Goal: Information Seeking & Learning: Understand process/instructions

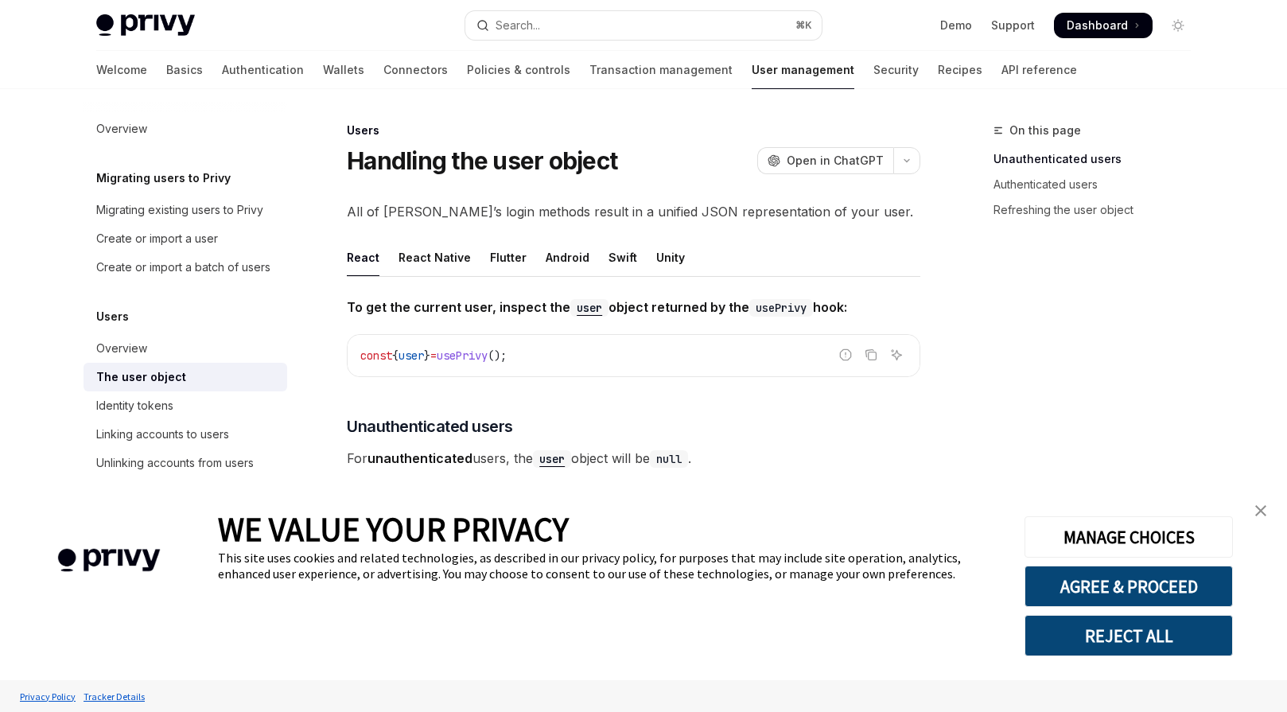
click at [177, 35] on img at bounding box center [145, 25] width 99 height 22
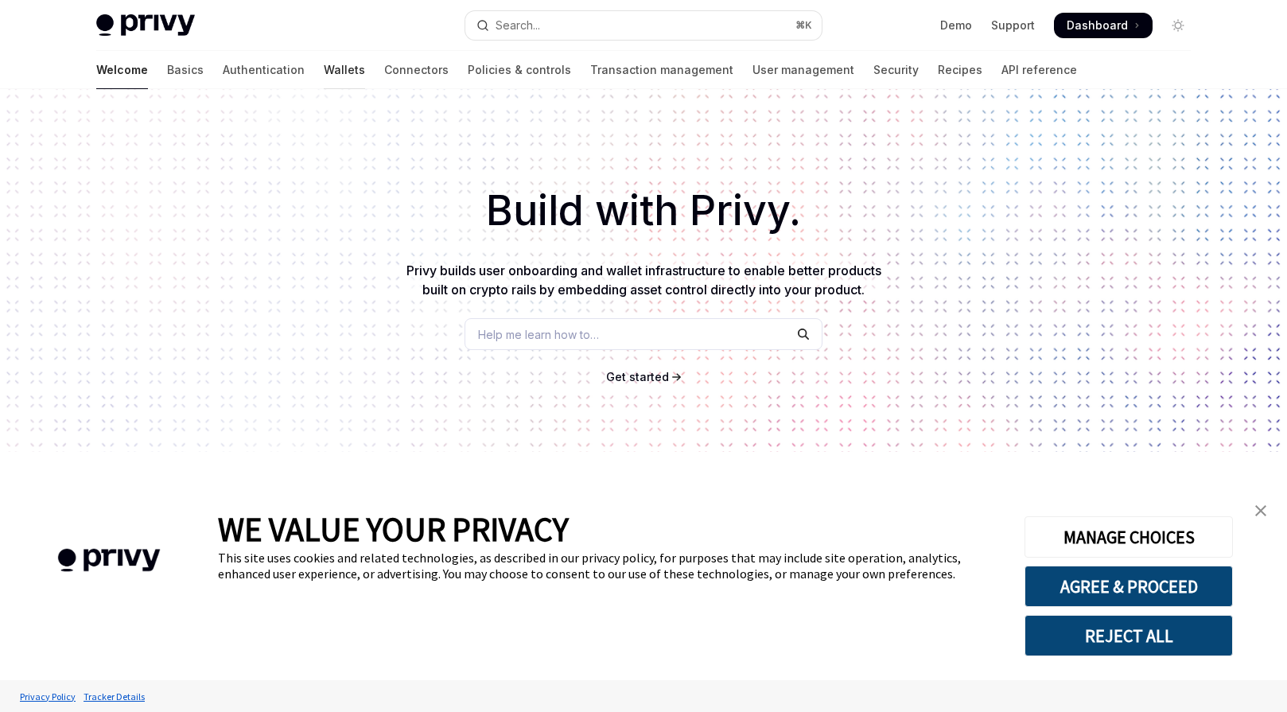
click at [324, 72] on link "Wallets" at bounding box center [344, 70] width 41 height 38
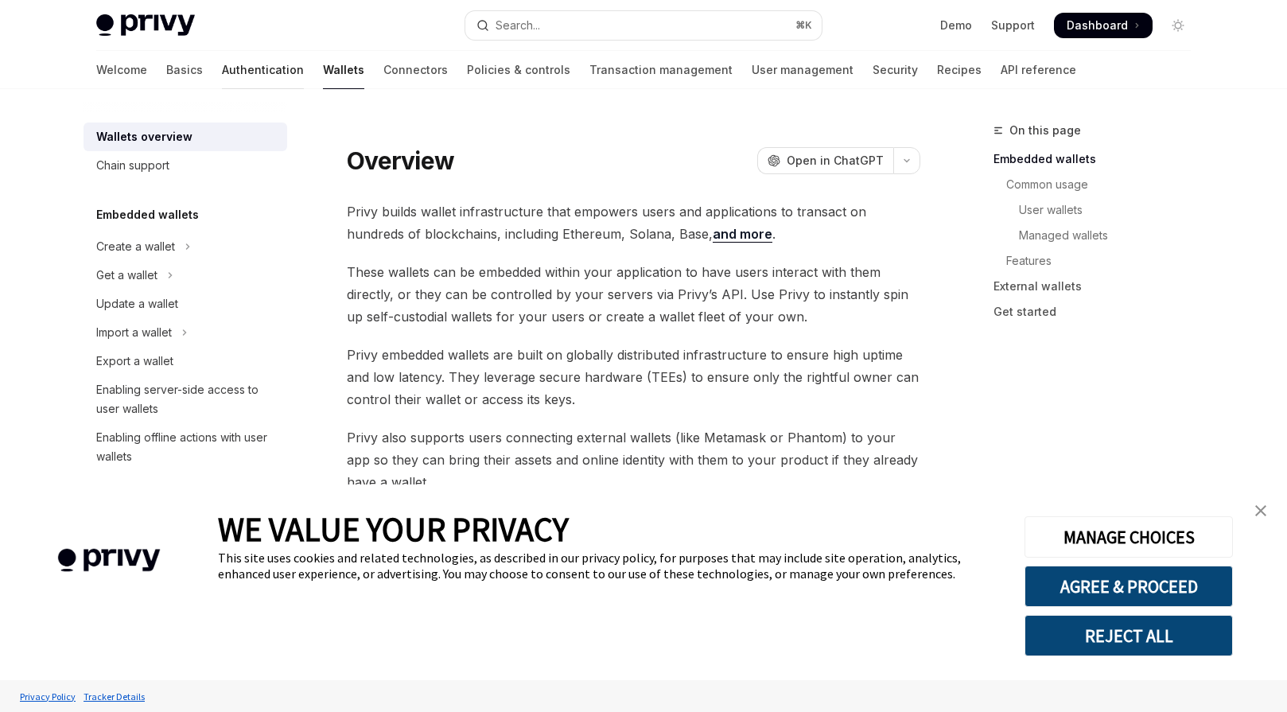
click at [222, 76] on link "Authentication" at bounding box center [263, 70] width 82 height 38
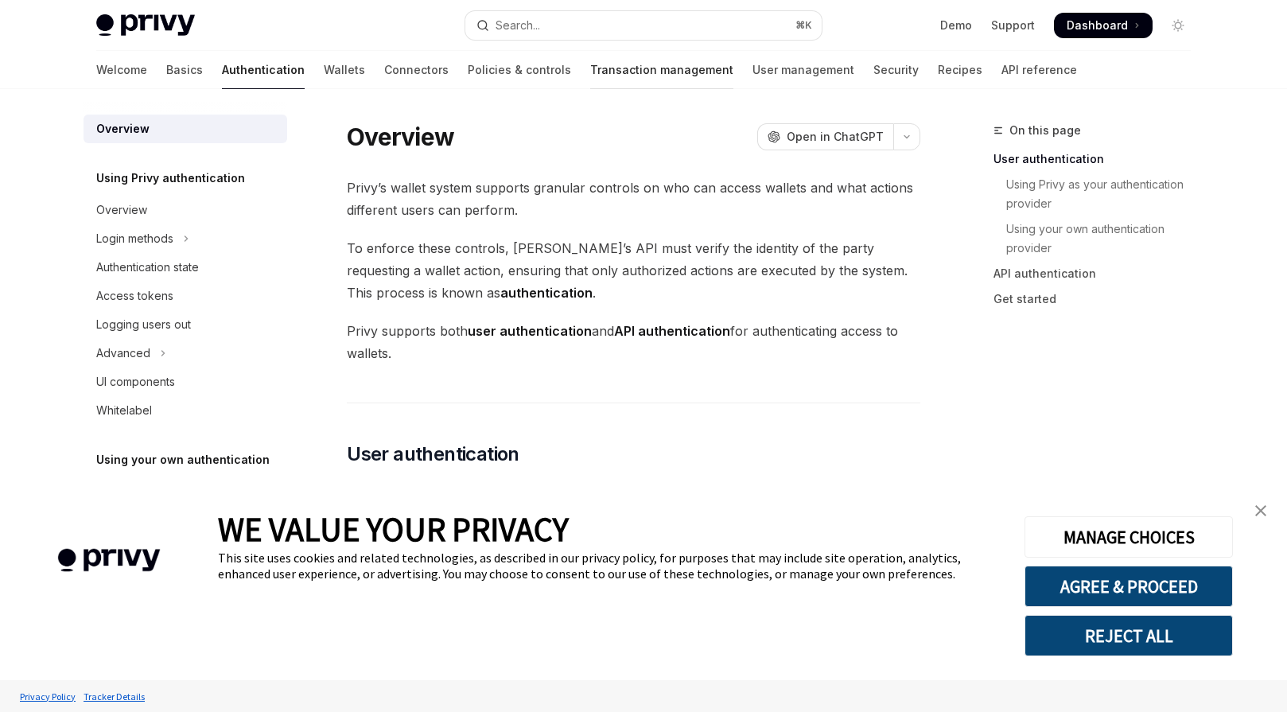
click at [590, 71] on link "Transaction management" at bounding box center [661, 70] width 143 height 38
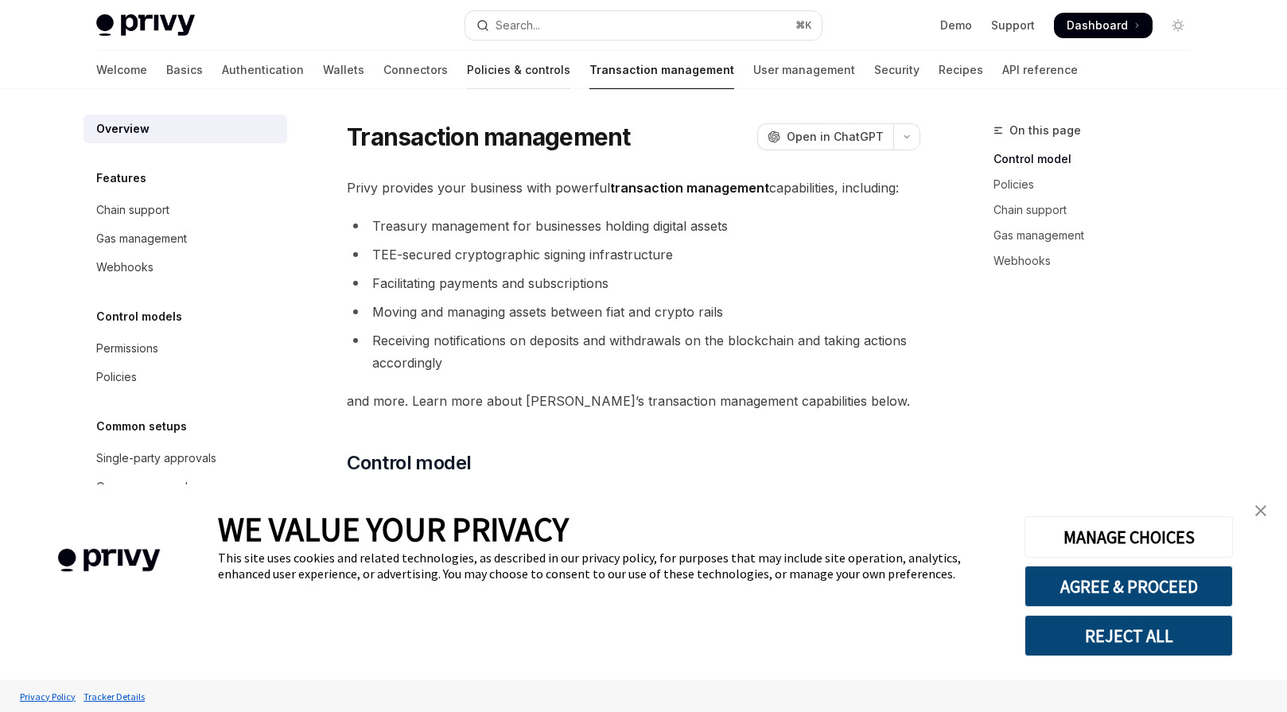
click at [473, 68] on link "Policies & controls" at bounding box center [518, 70] width 103 height 38
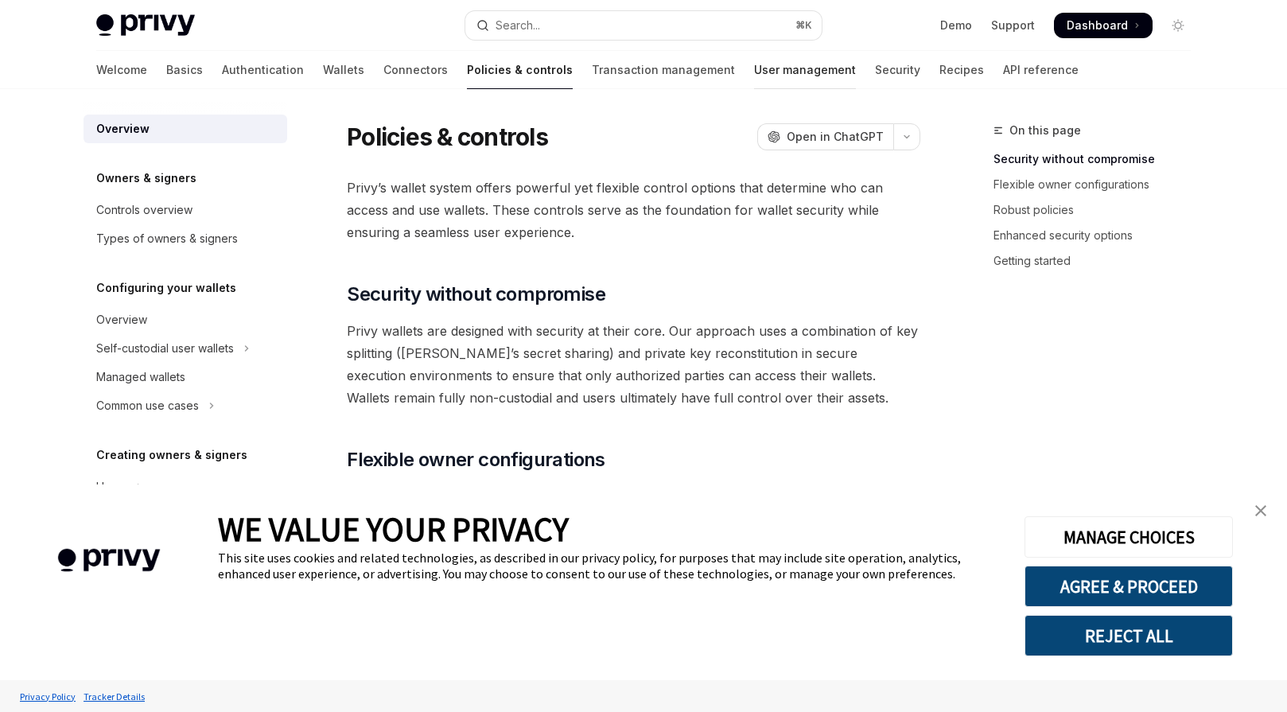
click at [754, 70] on link "User management" at bounding box center [805, 70] width 102 height 38
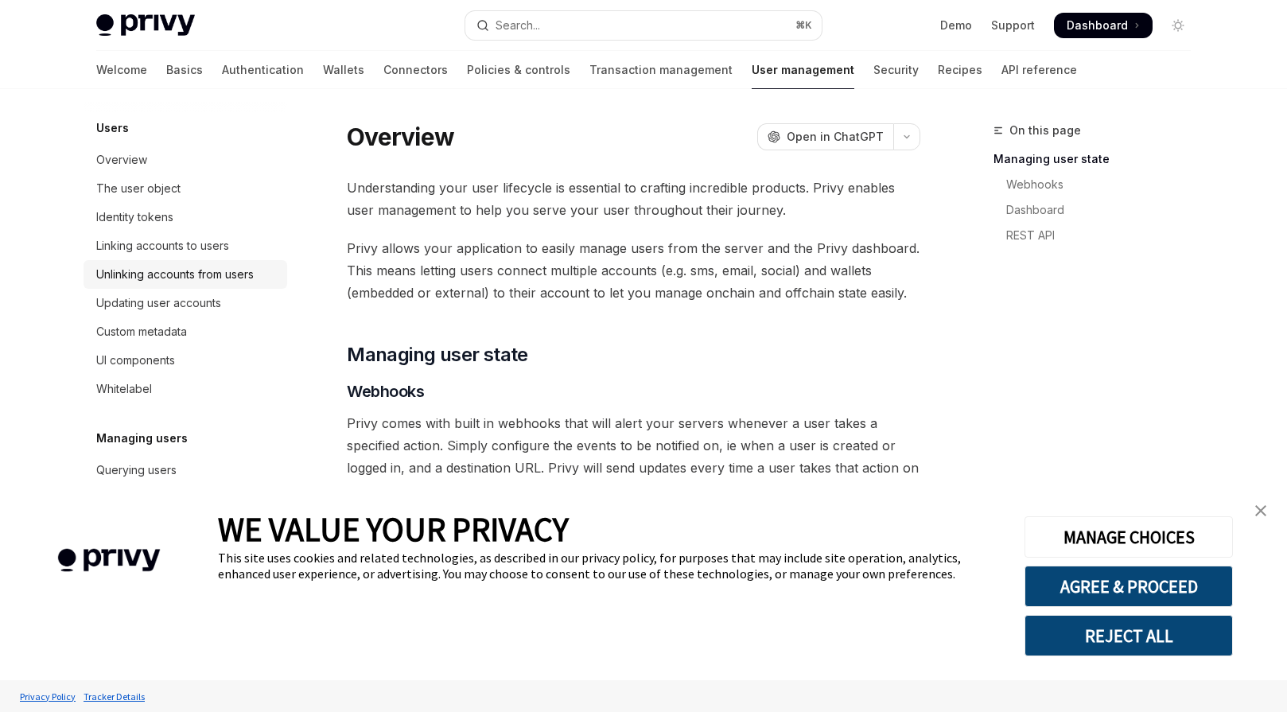
scroll to position [144, 0]
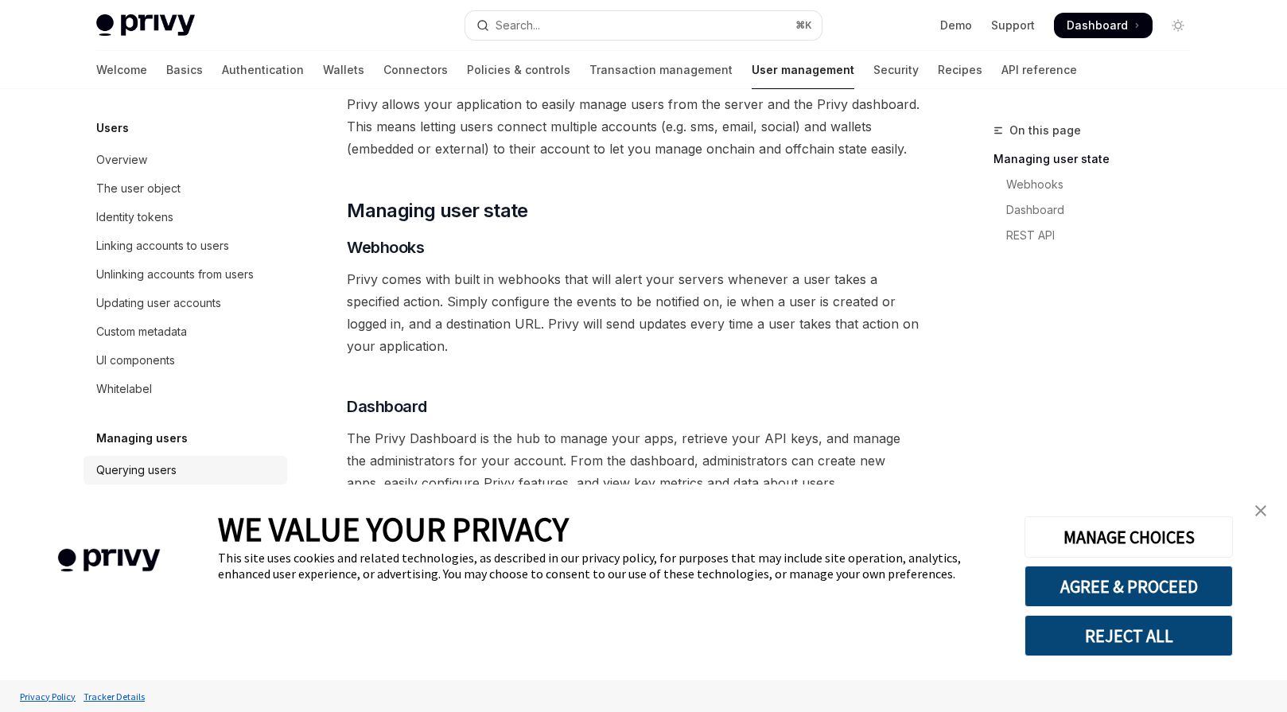
click at [175, 466] on div "Querying users" at bounding box center [136, 470] width 80 height 19
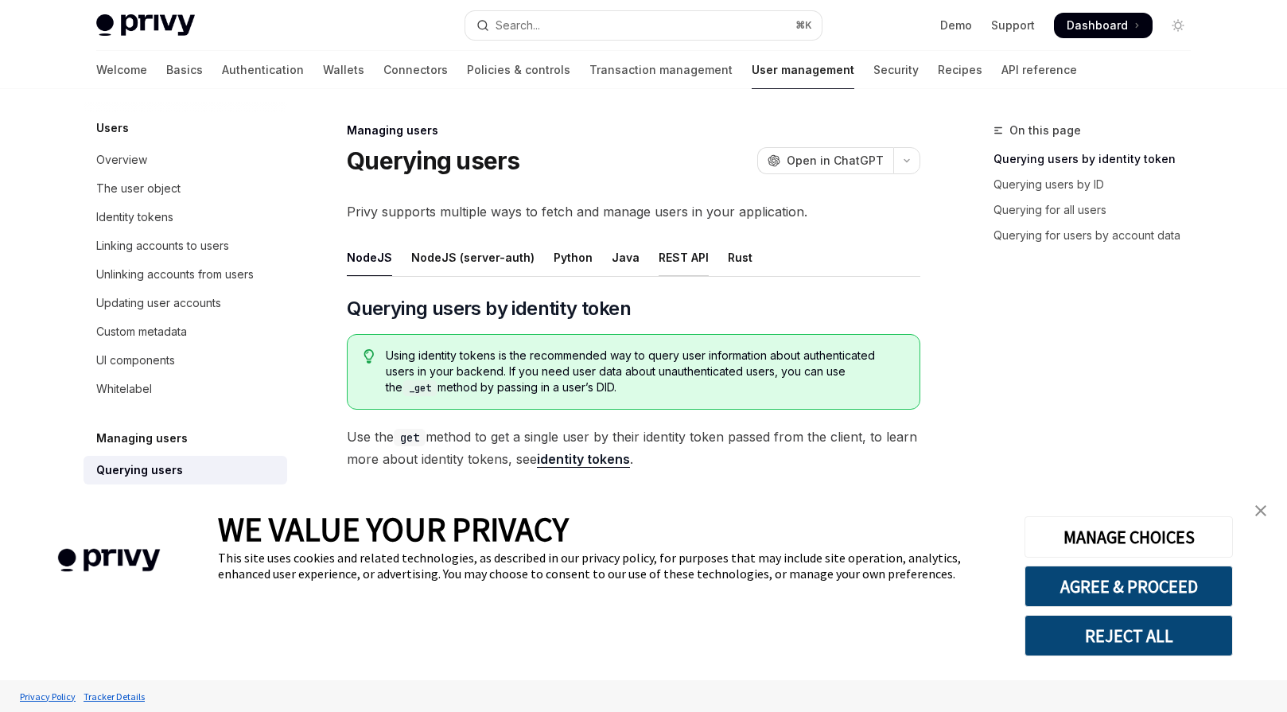
click at [673, 257] on div "REST API" at bounding box center [684, 257] width 50 height 37
type textarea "*"
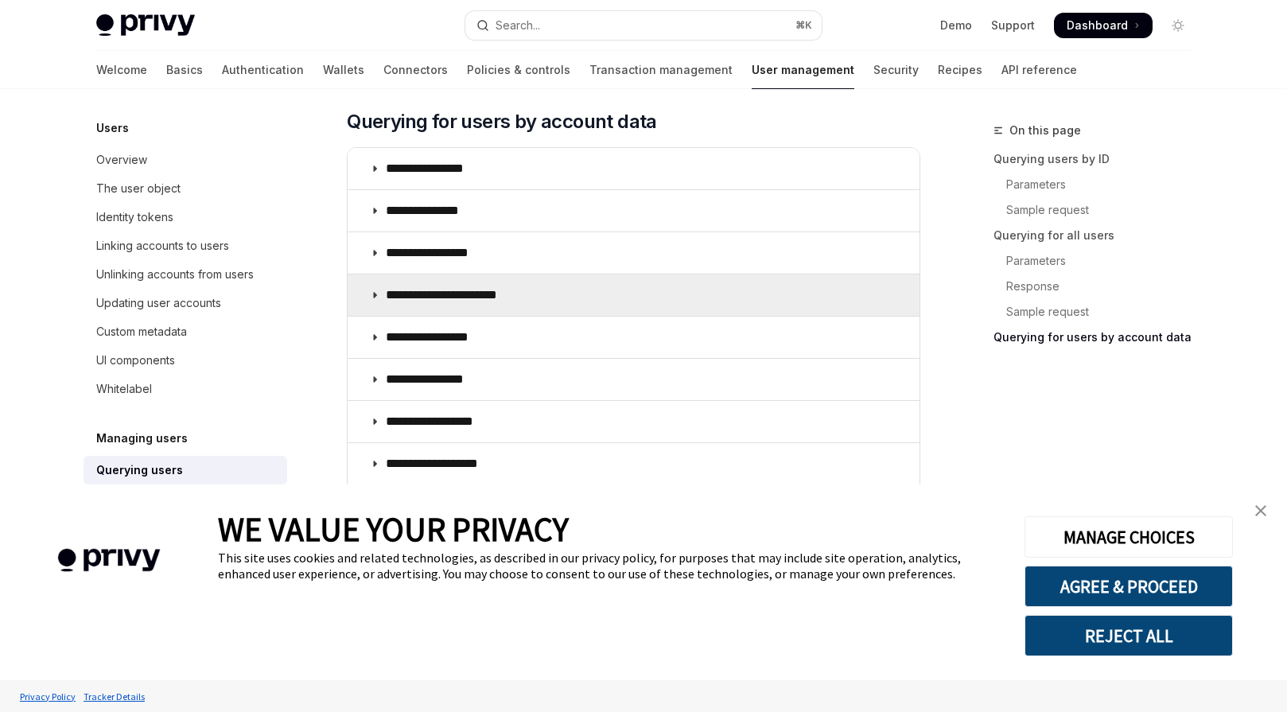
scroll to position [1455, 0]
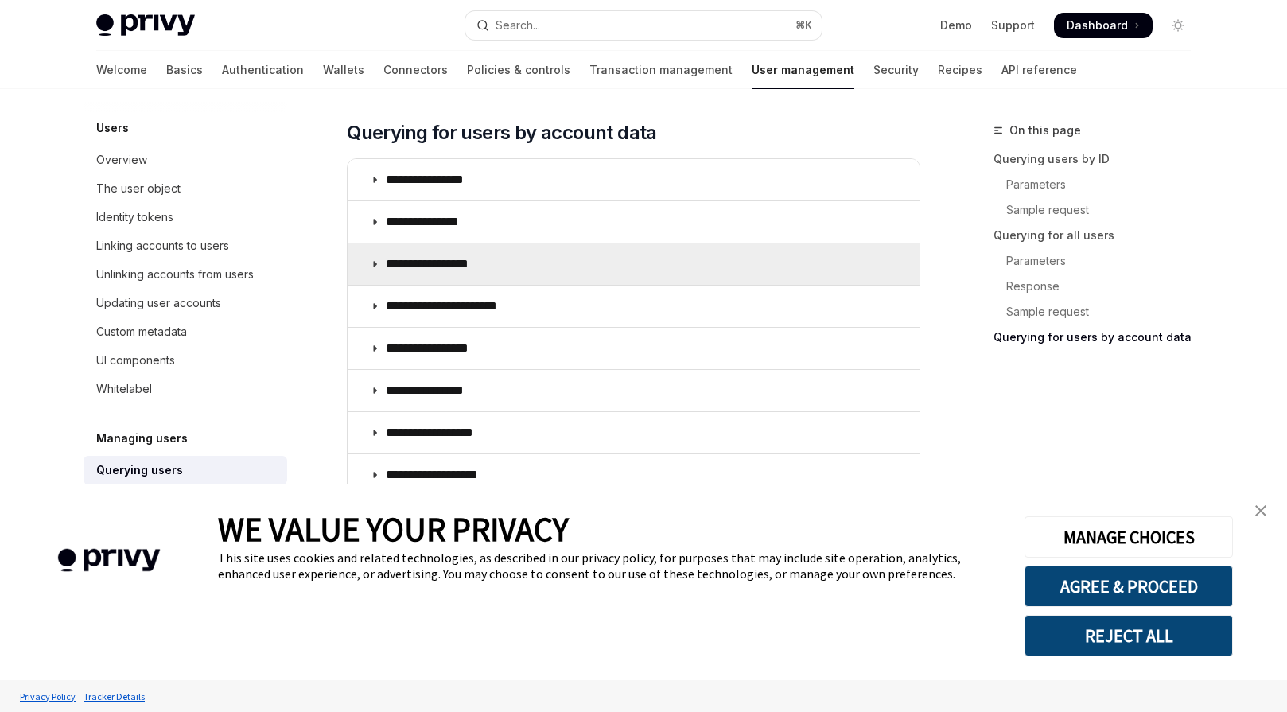
click at [545, 261] on summary "**********" at bounding box center [634, 263] width 572 height 41
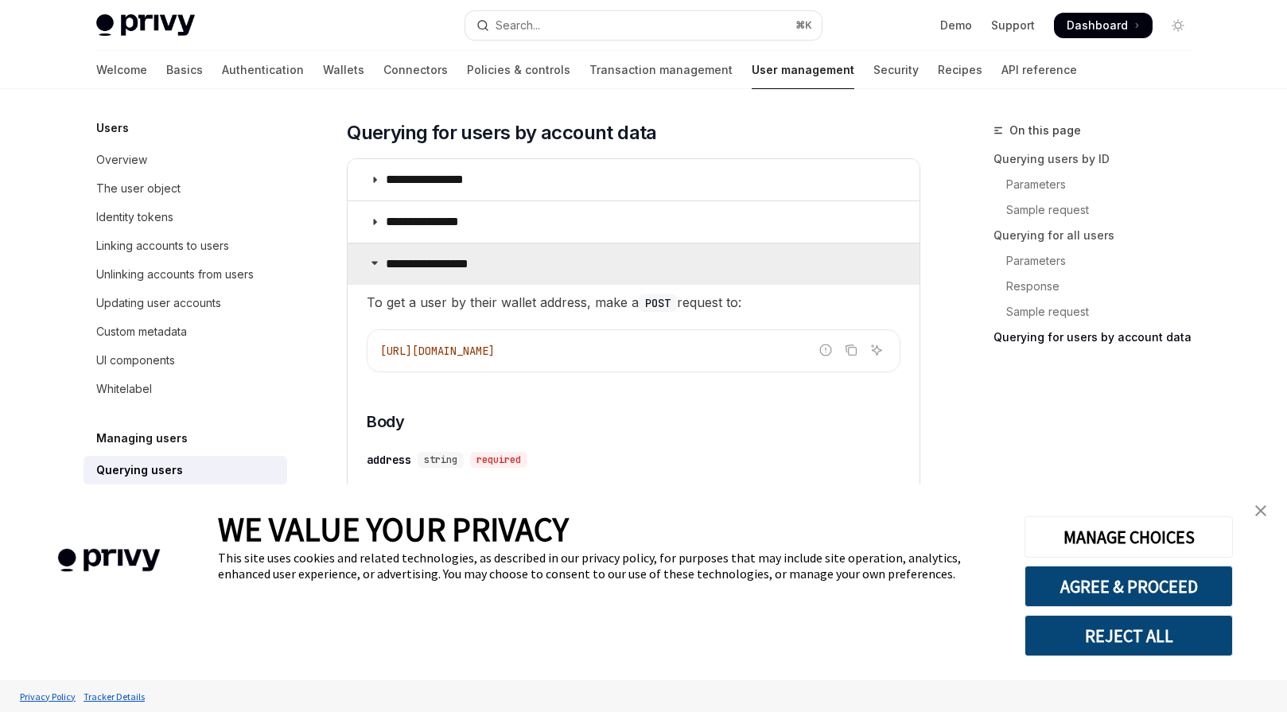
scroll to position [1464, 0]
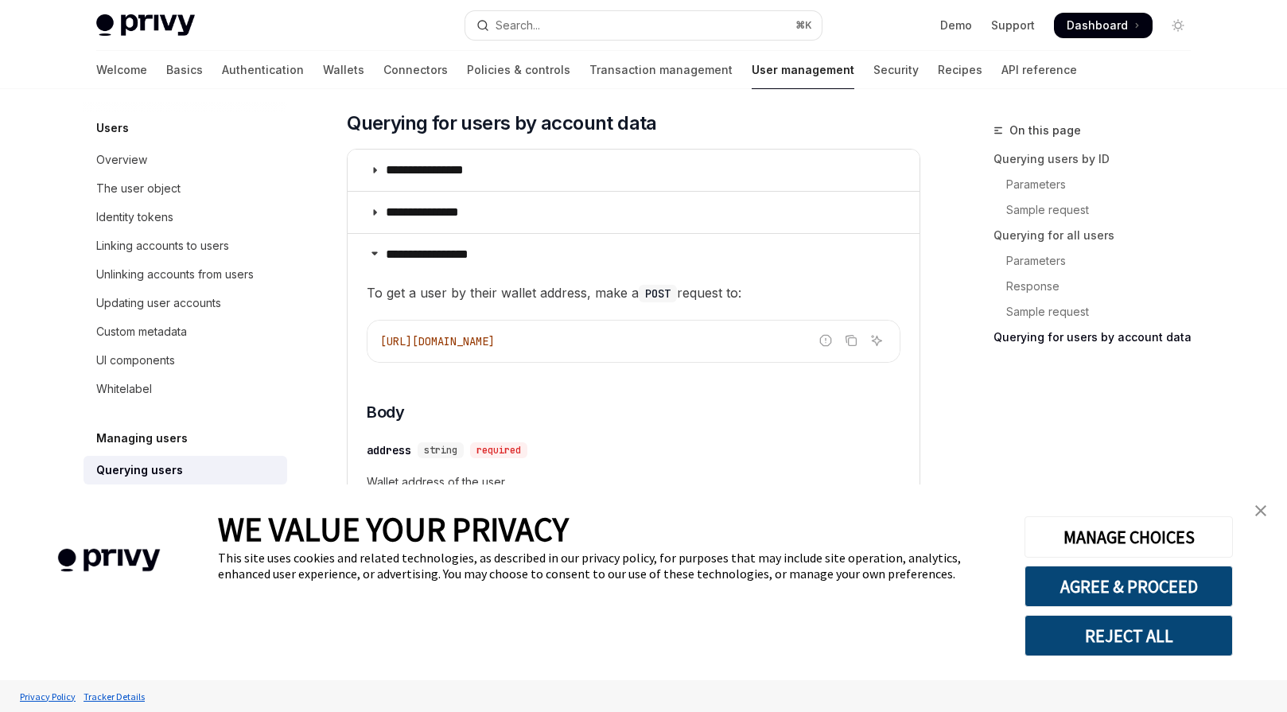
click at [495, 340] on span "[URL][DOMAIN_NAME]" at bounding box center [437, 341] width 115 height 14
click at [715, 299] on span "To get a user by their wallet address, make a POST request to:" at bounding box center [634, 293] width 534 height 22
